Goal: Contribute content

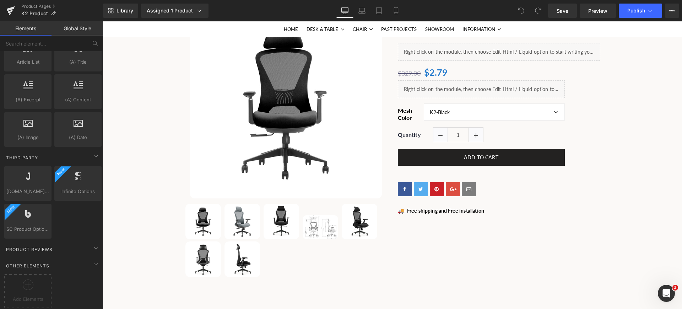
scroll to position [1349, 0]
click at [53, 242] on div "Product Reviews" at bounding box center [53, 249] width 100 height 14
click at [59, 242] on div "Product Reviews" at bounding box center [53, 249] width 100 height 14
click at [41, 246] on span "Product Reviews" at bounding box center [29, 249] width 48 height 7
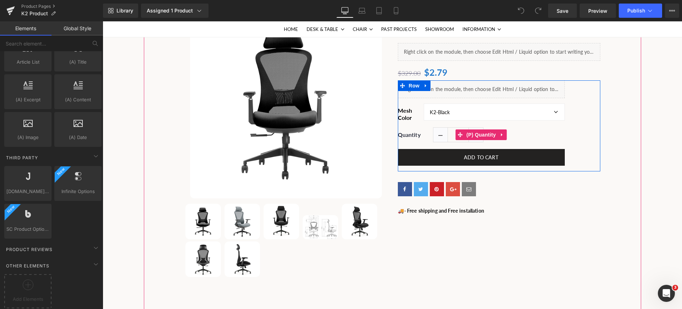
click at [532, 135] on div "Quantity 1" at bounding box center [481, 135] width 167 height 14
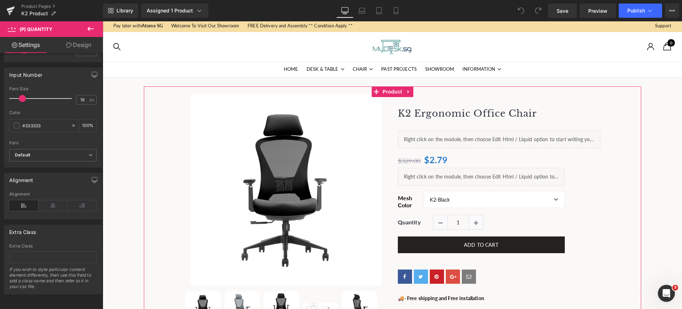
scroll to position [0, 0]
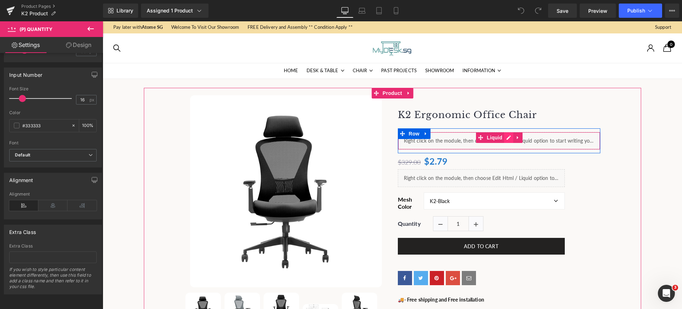
click at [506, 138] on div "Liquid" at bounding box center [499, 141] width 203 height 18
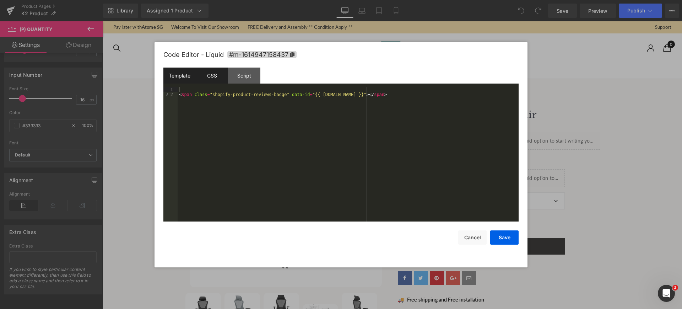
click at [203, 74] on div "CSS" at bounding box center [212, 76] width 32 height 16
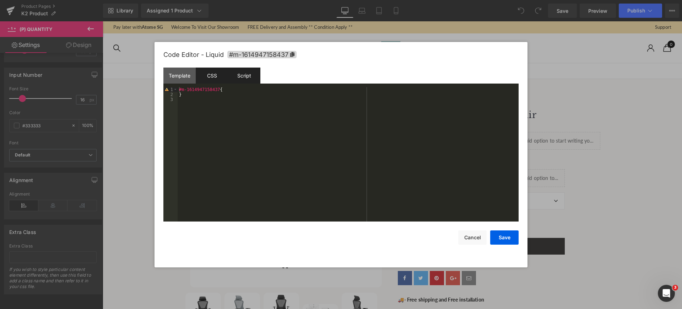
click at [241, 77] on div "Script" at bounding box center [244, 76] width 32 height 16
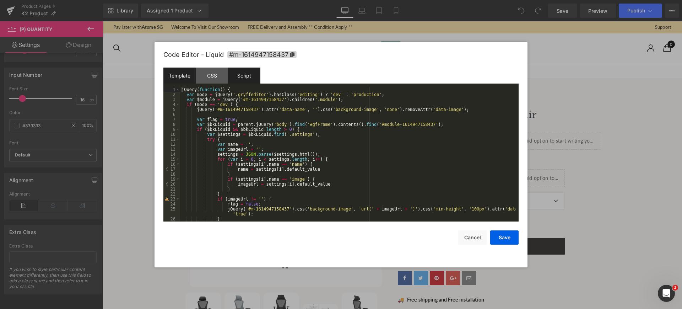
click at [180, 75] on div "Template" at bounding box center [179, 76] width 32 height 16
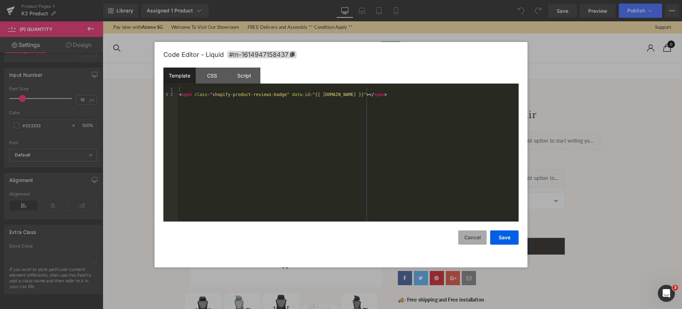
click at [464, 236] on button "Cancel" at bounding box center [472, 237] width 28 height 14
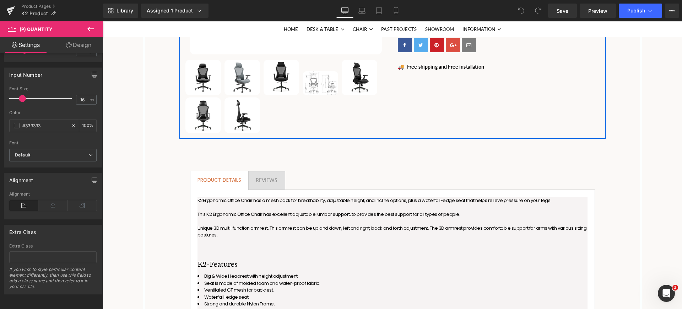
scroll to position [266, 0]
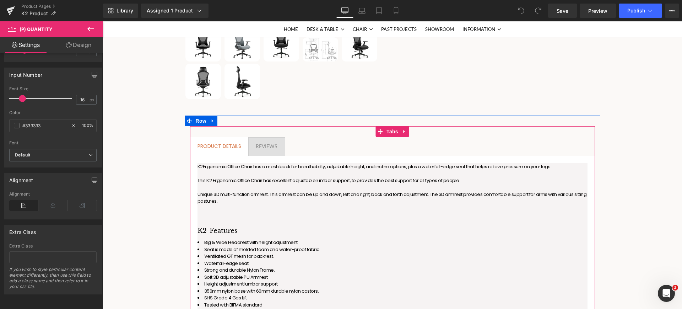
click at [263, 141] on span "REVIEWS Text Block" at bounding box center [267, 146] width 36 height 18
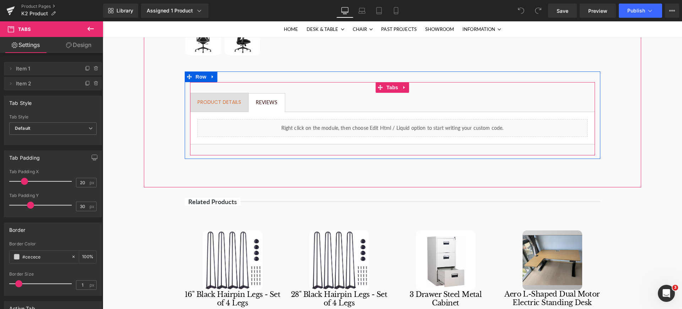
scroll to position [311, 0]
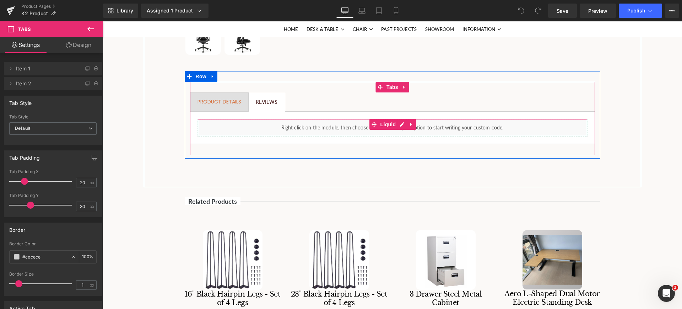
click at [297, 127] on div "Liquid" at bounding box center [393, 128] width 390 height 18
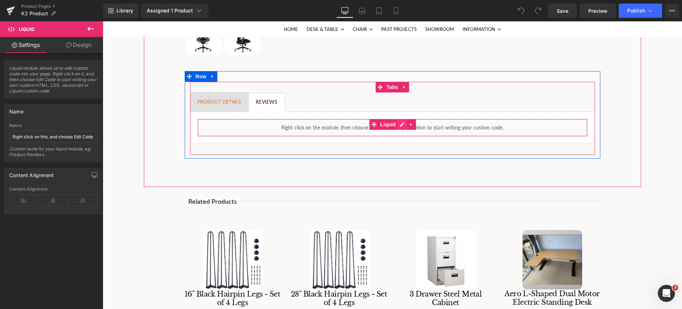
click at [400, 126] on icon at bounding box center [402, 124] width 5 height 5
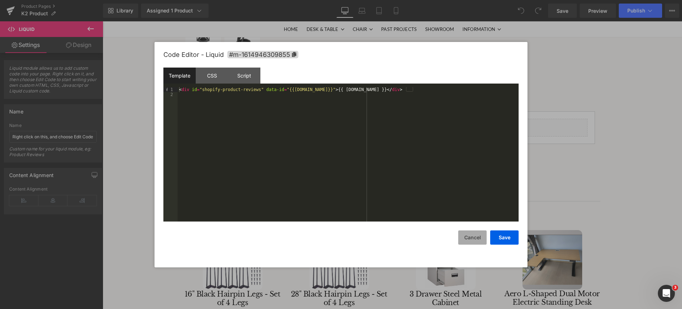
click at [470, 239] on button "Cancel" at bounding box center [472, 237] width 28 height 14
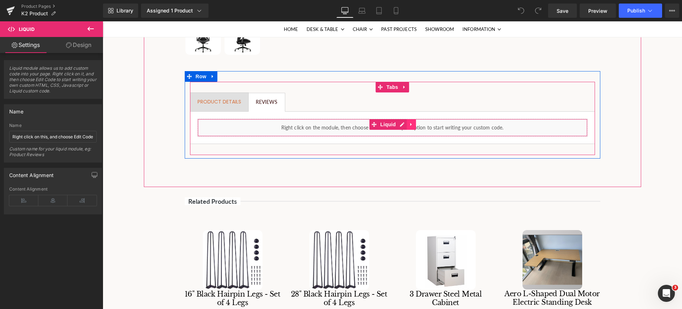
click at [409, 124] on icon at bounding box center [411, 124] width 5 height 5
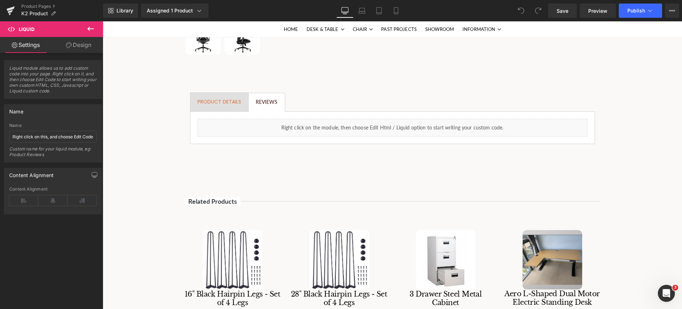
click at [90, 28] on icon at bounding box center [90, 29] width 9 height 9
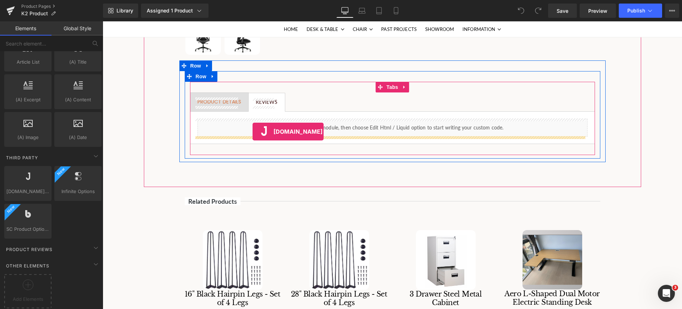
drag, startPoint x: 142, startPoint y: 207, endPoint x: 253, endPoint y: 131, distance: 133.9
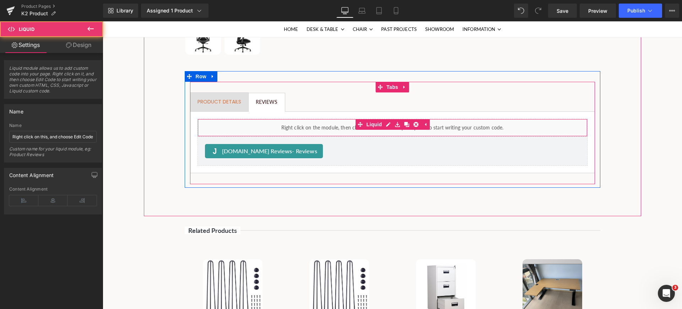
click at [286, 127] on div "Liquid" at bounding box center [393, 128] width 390 height 18
click at [414, 124] on icon at bounding box center [416, 124] width 5 height 5
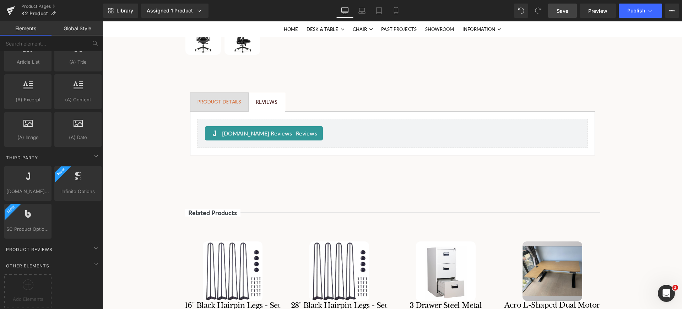
click at [562, 6] on link "Save" at bounding box center [562, 11] width 29 height 14
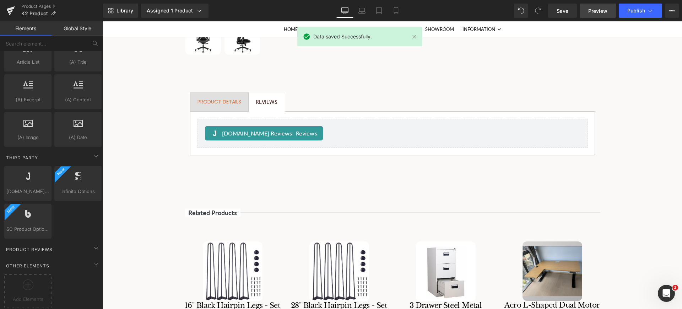
click at [601, 12] on span "Preview" at bounding box center [597, 10] width 19 height 7
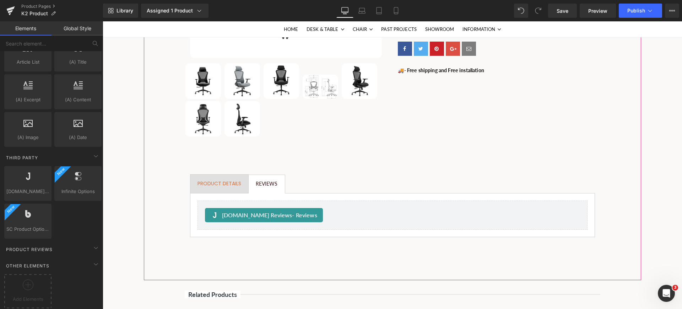
scroll to position [222, 0]
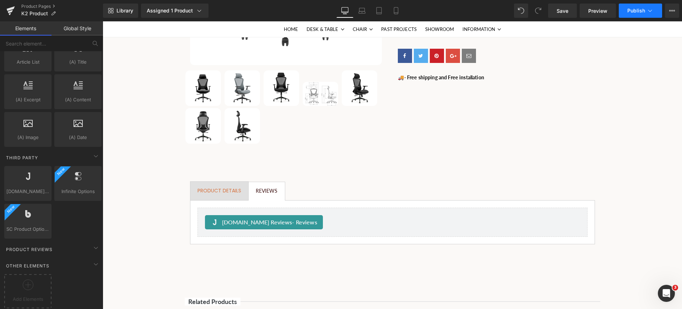
click at [638, 6] on button "Publish" at bounding box center [640, 11] width 43 height 14
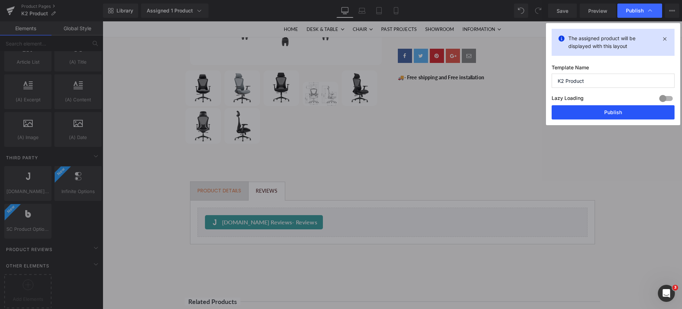
click at [607, 111] on button "Publish" at bounding box center [613, 112] width 123 height 14
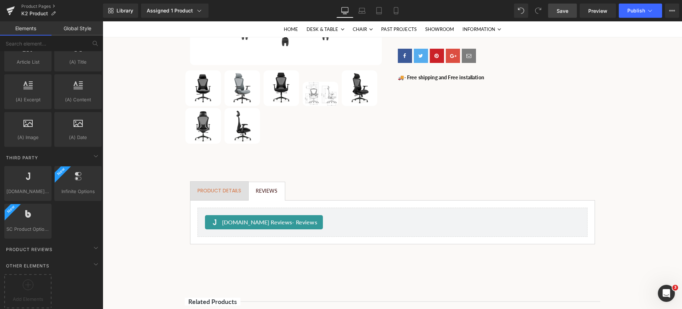
click at [558, 7] on span "Save" at bounding box center [563, 10] width 12 height 7
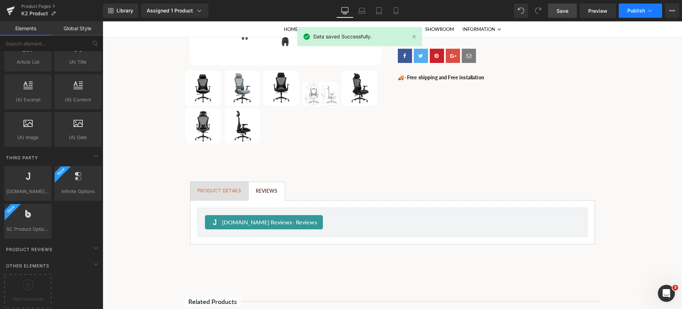
click at [636, 11] on span "Publish" at bounding box center [636, 11] width 18 height 6
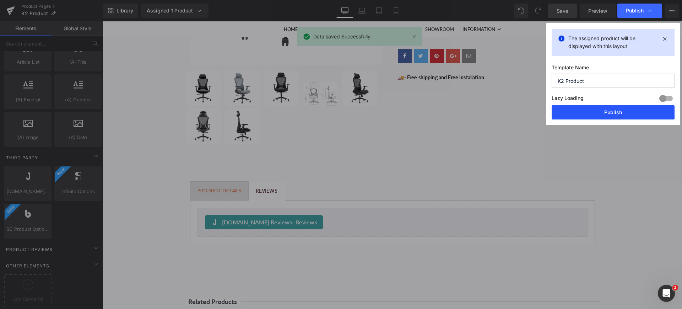
click at [633, 114] on button "Publish" at bounding box center [613, 112] width 123 height 14
